Goal: Task Accomplishment & Management: Complete application form

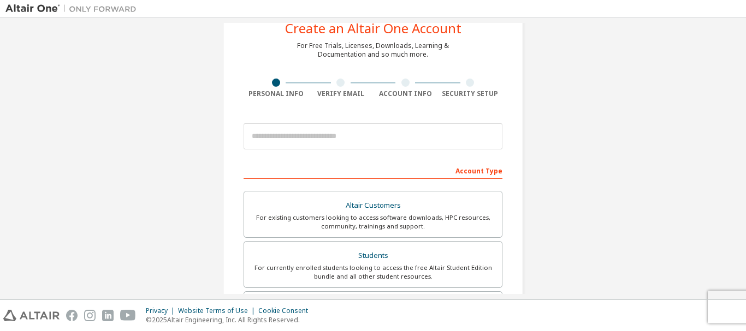
scroll to position [35, 0]
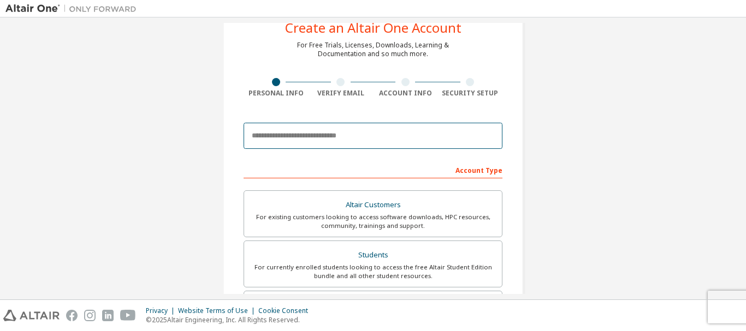
click at [314, 144] on input "email" at bounding box center [372, 136] width 259 height 26
type input "**********"
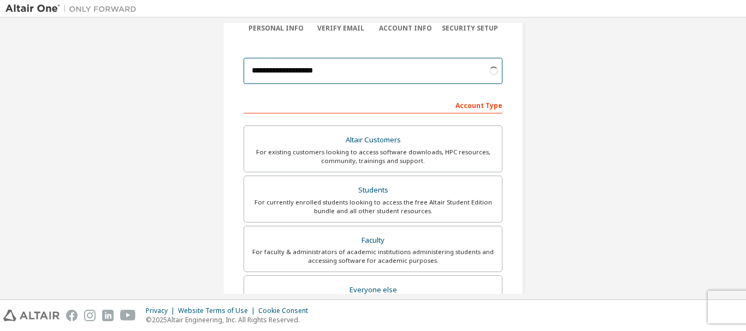
scroll to position [101, 0]
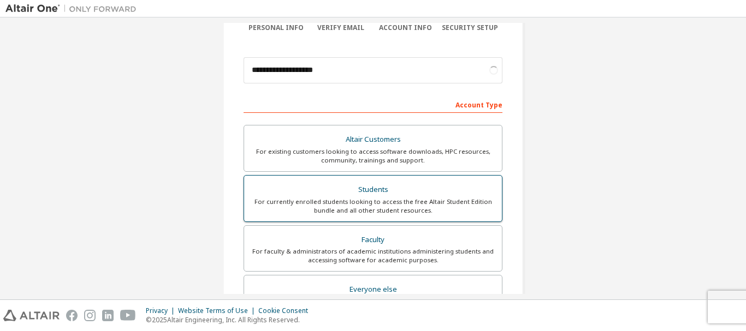
click at [336, 196] on div "Students" at bounding box center [373, 189] width 244 height 15
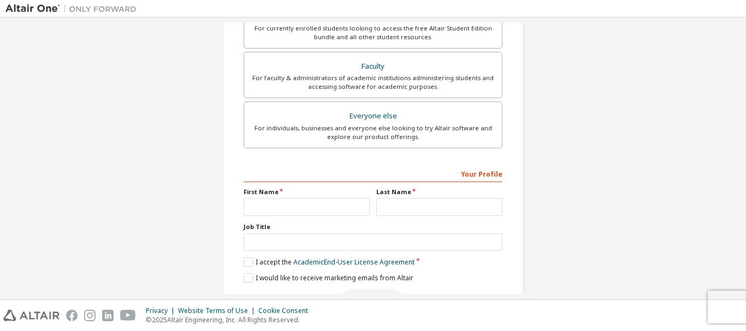
scroll to position [275, 0]
click at [273, 208] on input "text" at bounding box center [306, 207] width 126 height 18
type input "****"
click at [401, 200] on input "text" at bounding box center [439, 207] width 126 height 18
type input "**********"
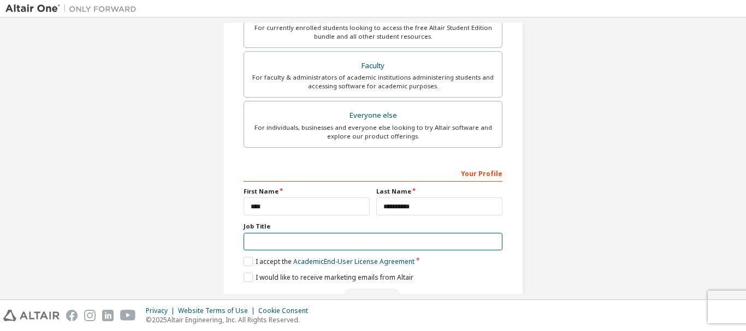
click at [348, 241] on input "text" at bounding box center [372, 242] width 259 height 18
click at [272, 243] on input "text" at bounding box center [372, 242] width 259 height 18
type input "*******"
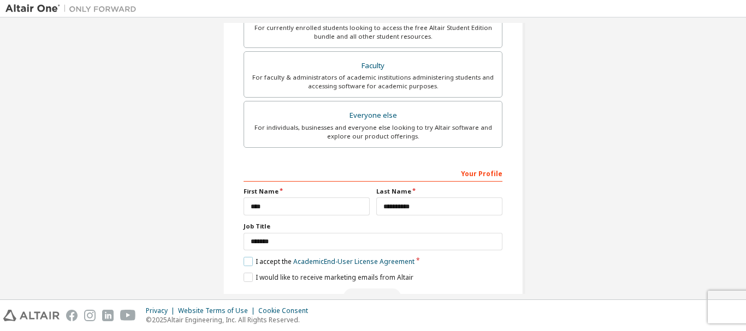
click at [246, 266] on label "I accept the Academic End-User License Agreement" at bounding box center [328, 261] width 171 height 9
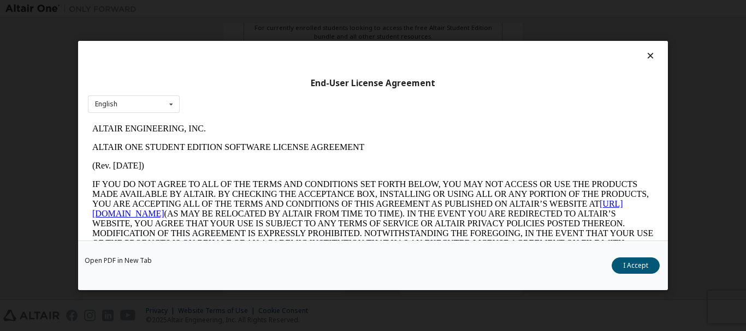
scroll to position [0, 0]
click at [636, 262] on button "I Accept" at bounding box center [635, 266] width 48 height 16
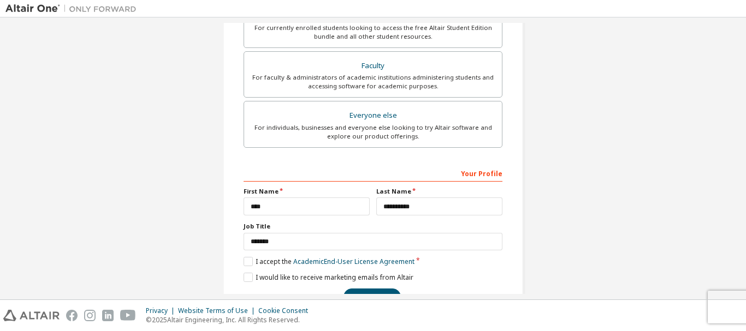
scroll to position [307, 0]
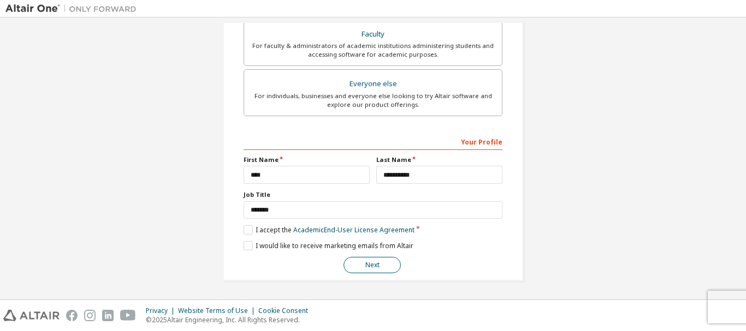
click at [359, 270] on button "Next" at bounding box center [371, 265] width 57 height 16
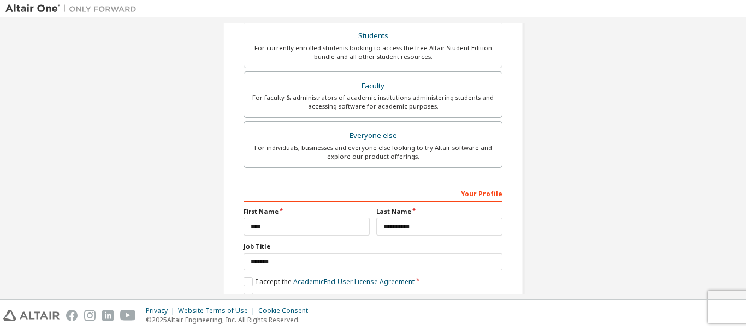
scroll to position [0, 0]
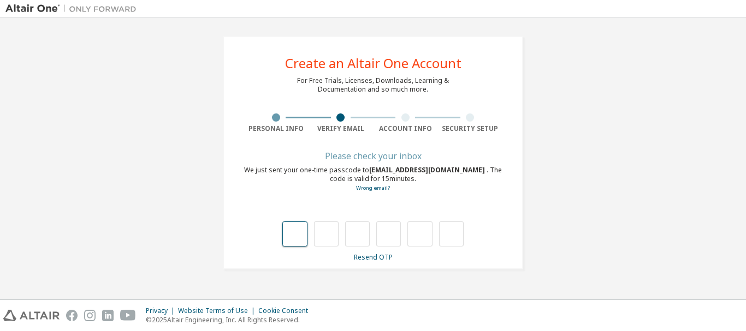
type input "*"
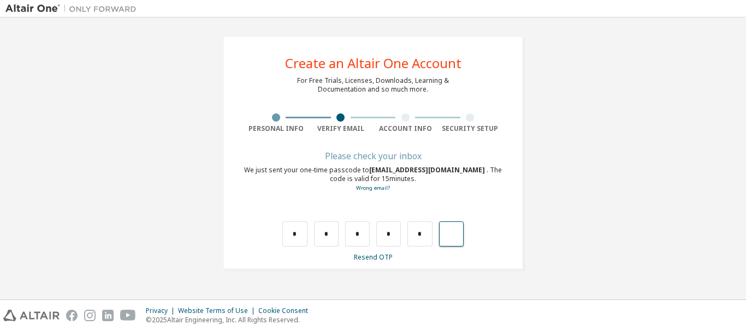
type input "*"
